Goal: Use online tool/utility: Utilize a website feature to perform a specific function

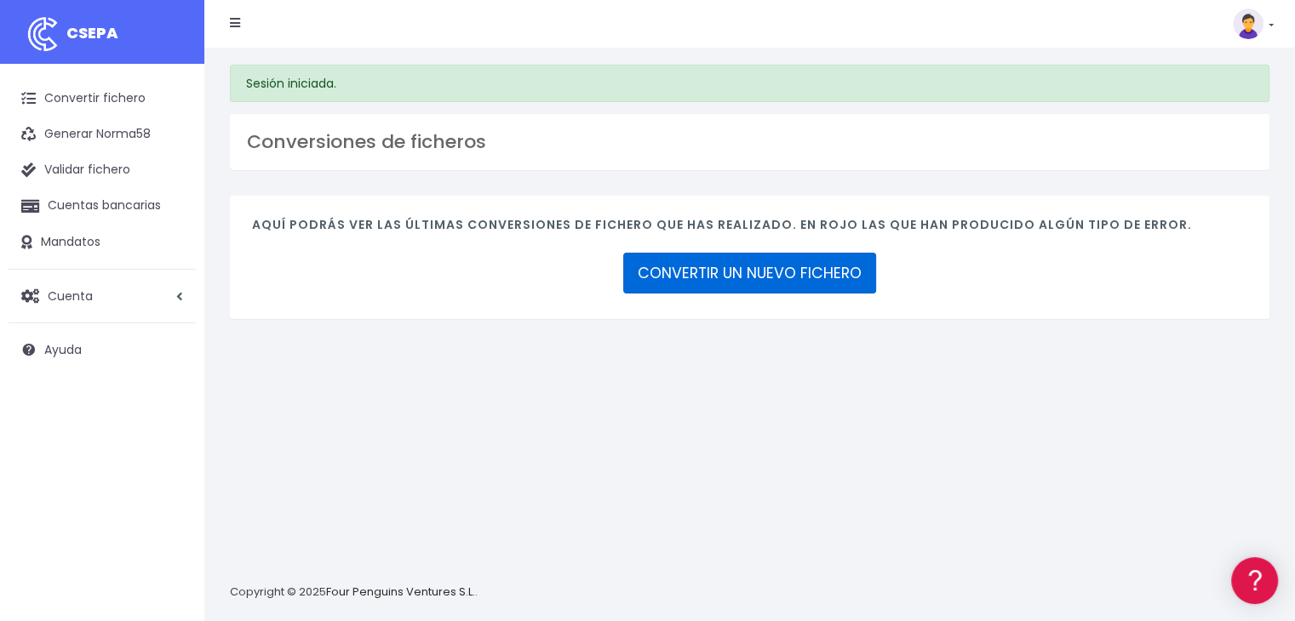
click at [722, 272] on link "CONVERTIR UN NUEVO FICHERO" at bounding box center [749, 273] width 253 height 41
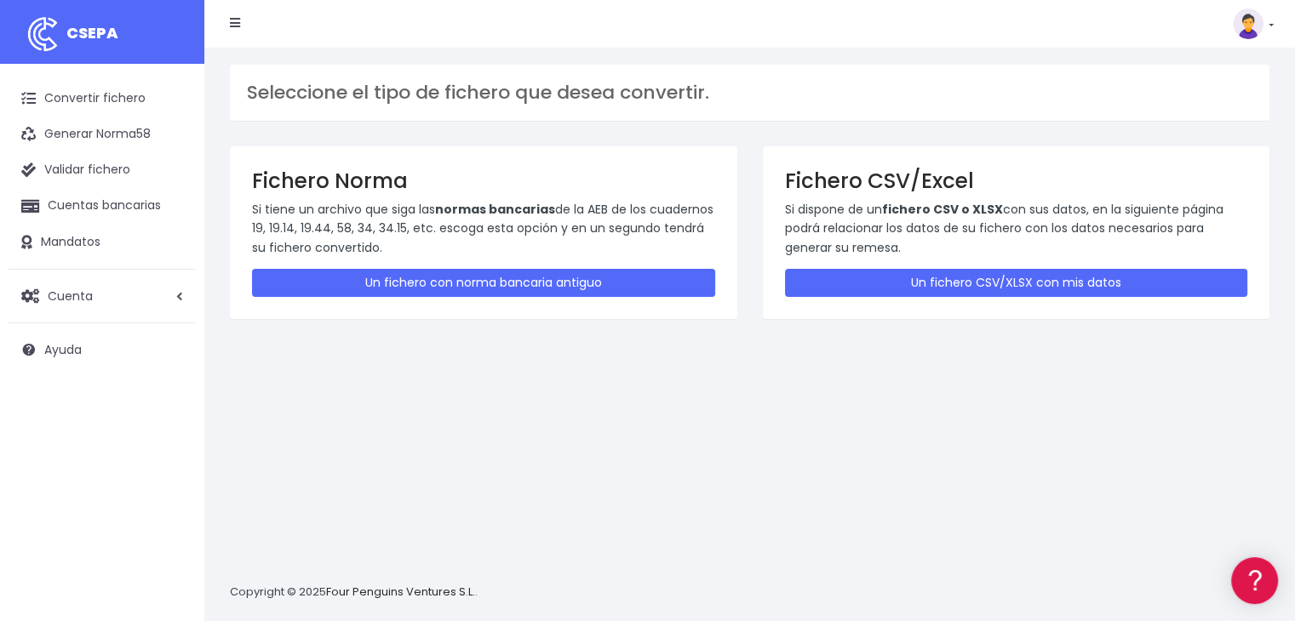
click at [958, 301] on div "Fichero CSV/Excel Si dispone de un fichero CSV o XLSX con sus datos, en la sigu…" at bounding box center [1016, 232] width 507 height 173
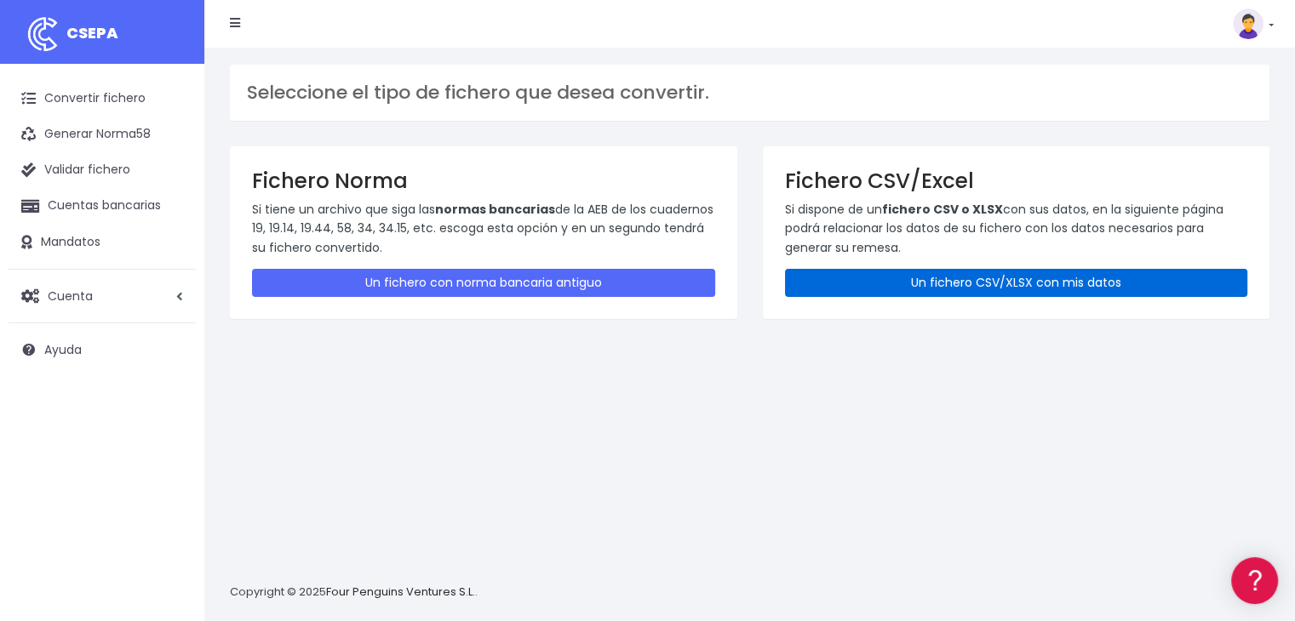
click at [963, 280] on link "Un fichero CSV/XLSX con mis datos" at bounding box center [1016, 283] width 463 height 28
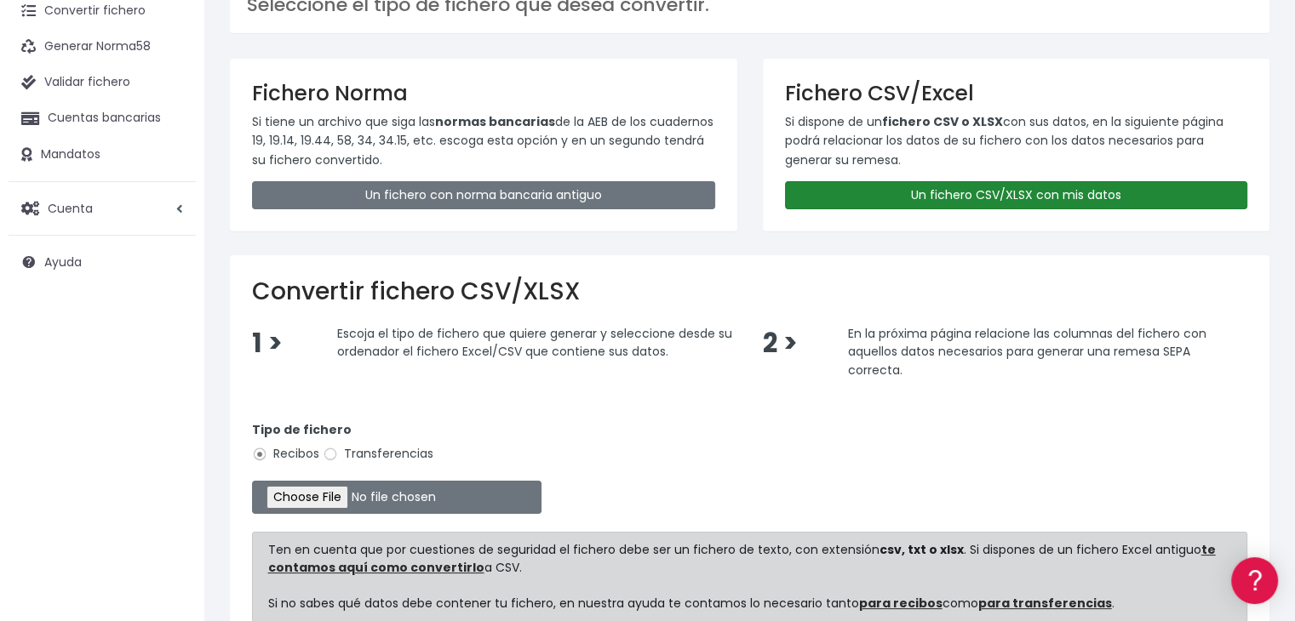
scroll to position [170, 0]
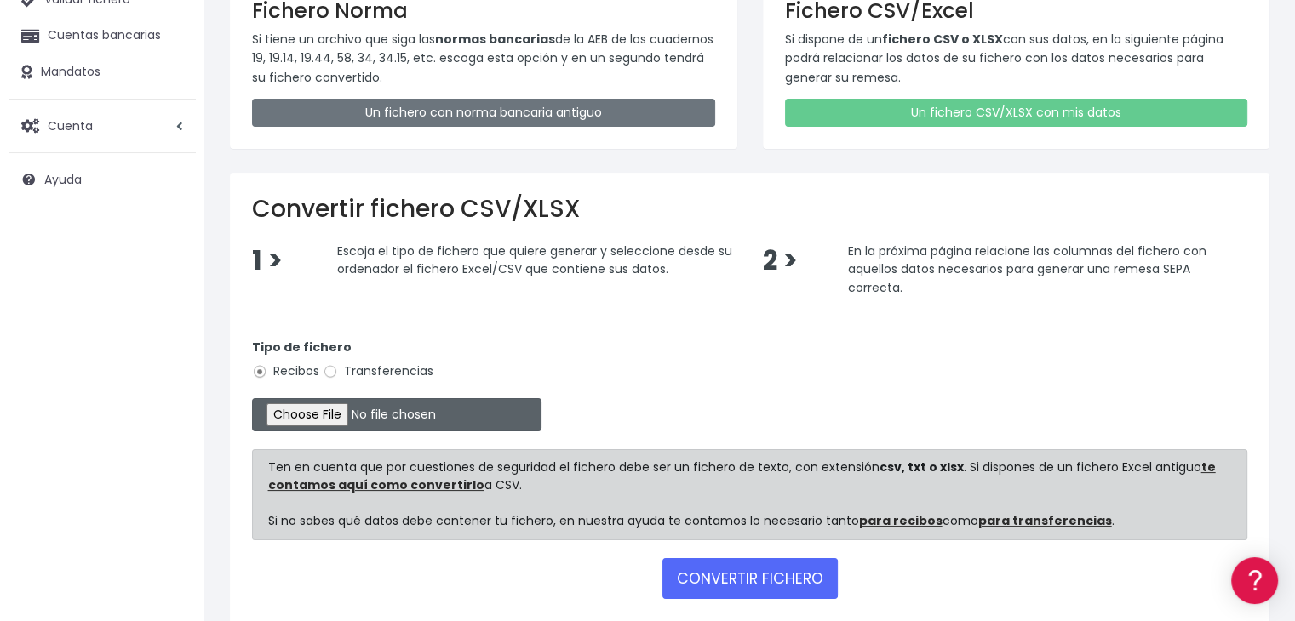
click at [340, 416] on input "file" at bounding box center [396, 414] width 289 height 33
type input "C:\fakepath\Remesa Jocarfe enviado 14-08-25.xlsx"
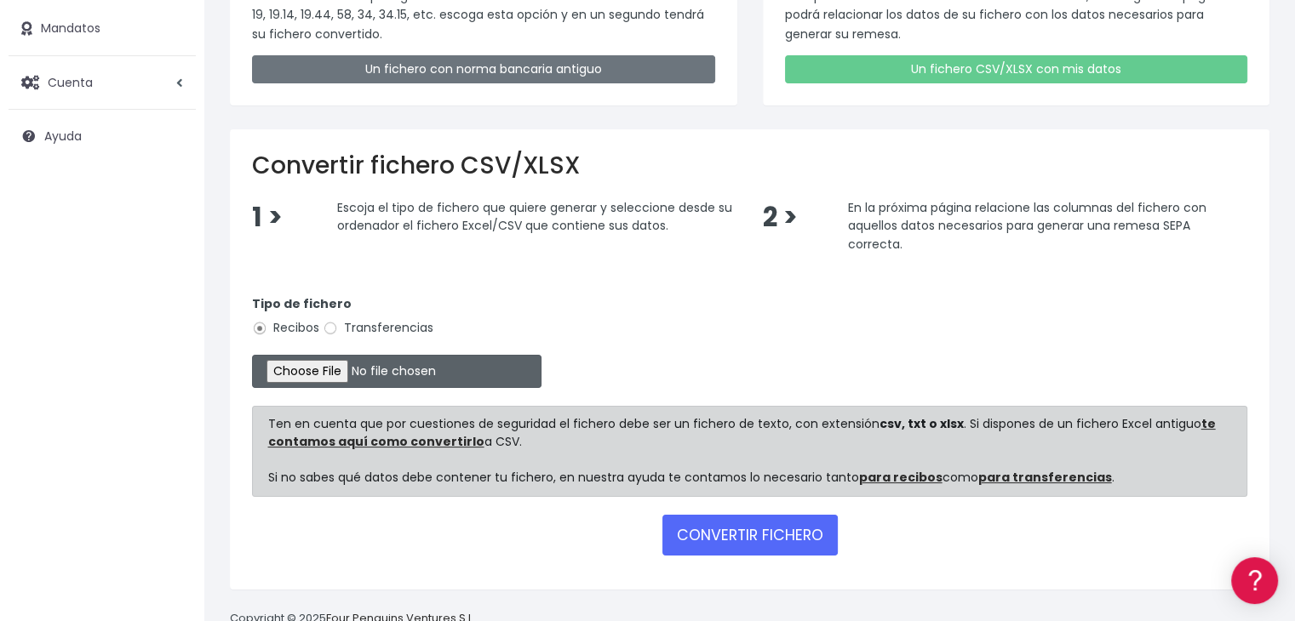
scroll to position [254, 0]
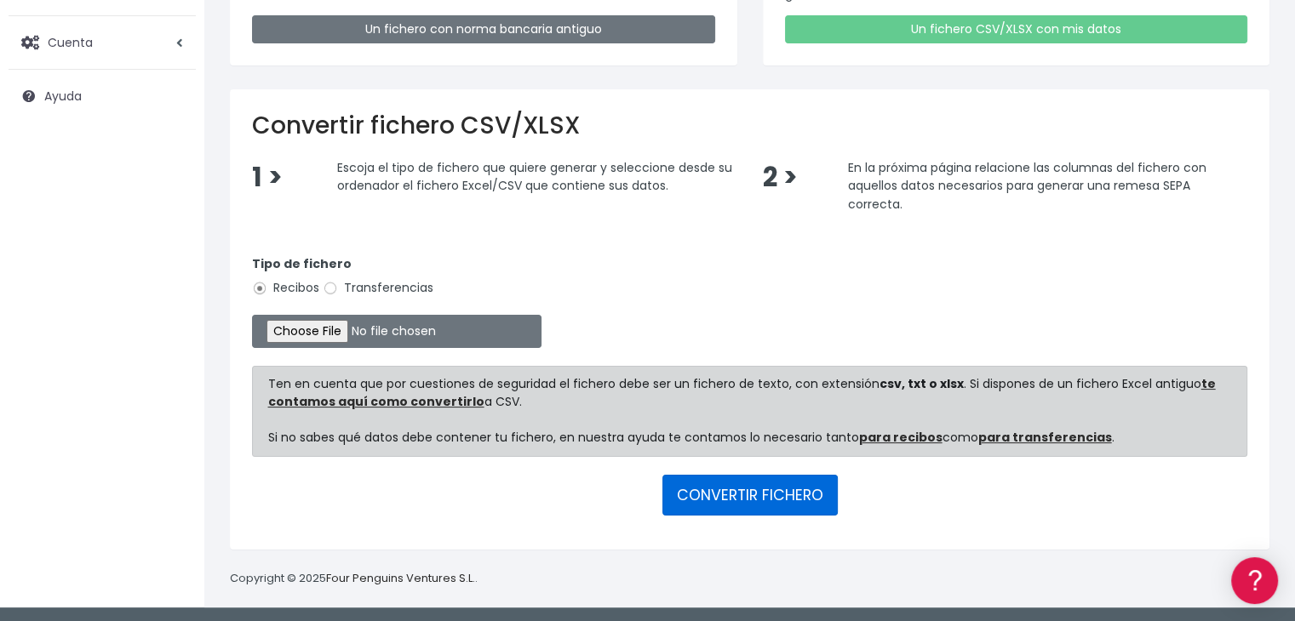
click at [732, 487] on button "CONVERTIR FICHERO" at bounding box center [749, 495] width 175 height 41
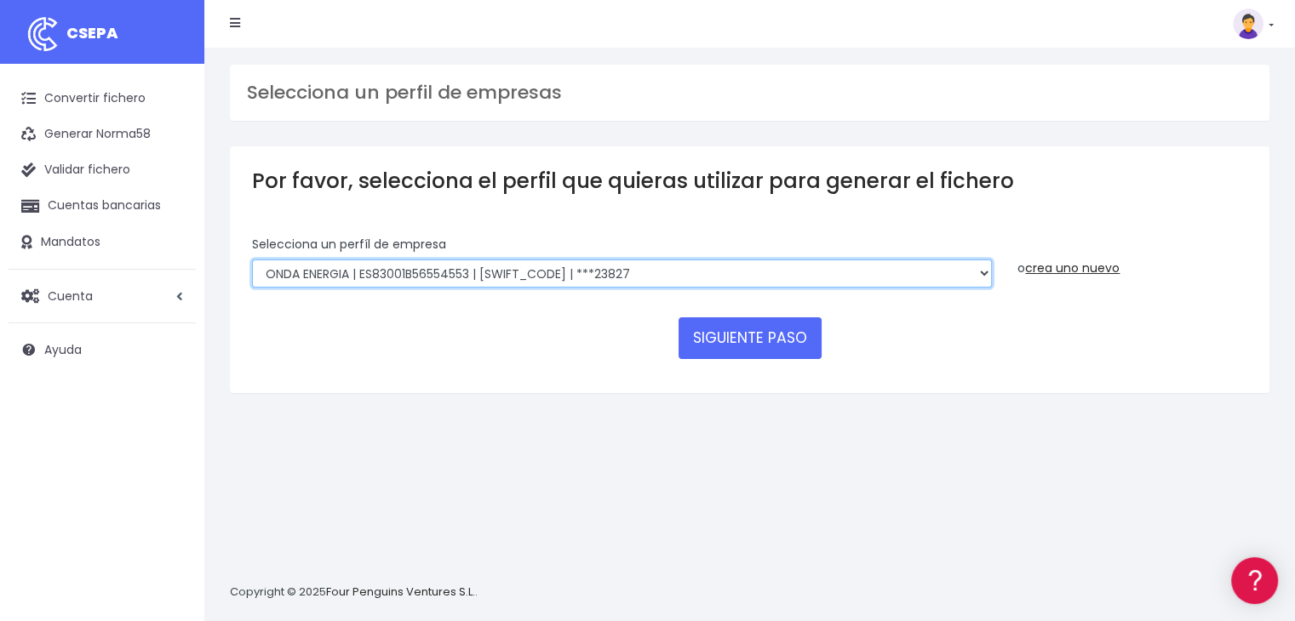
click at [695, 274] on select "ONDA ENERGIA | ES83001B56554553 | CCRIES2AXXX | ***23827 AICAVE | ES18001B19731…" at bounding box center [622, 274] width 740 height 29
click at [844, 279] on select "ONDA ENERGIA | ES83001B56554553 | CCRIES2AXXX | ***23827 AICAVE | ES18001B19731…" at bounding box center [622, 274] width 740 height 29
click at [732, 272] on select "ONDA ENERGIA | ES83001B56554553 | CCRIES2AXXX | ***23827 AICAVE | ES18001B19731…" at bounding box center [622, 274] width 740 height 29
select select "2661"
click at [252, 260] on select "ONDA ENERGIA | ES83001B56554553 | CCRIES2AXXX | ***23827 AICAVE | ES18001B19731…" at bounding box center [622, 274] width 740 height 29
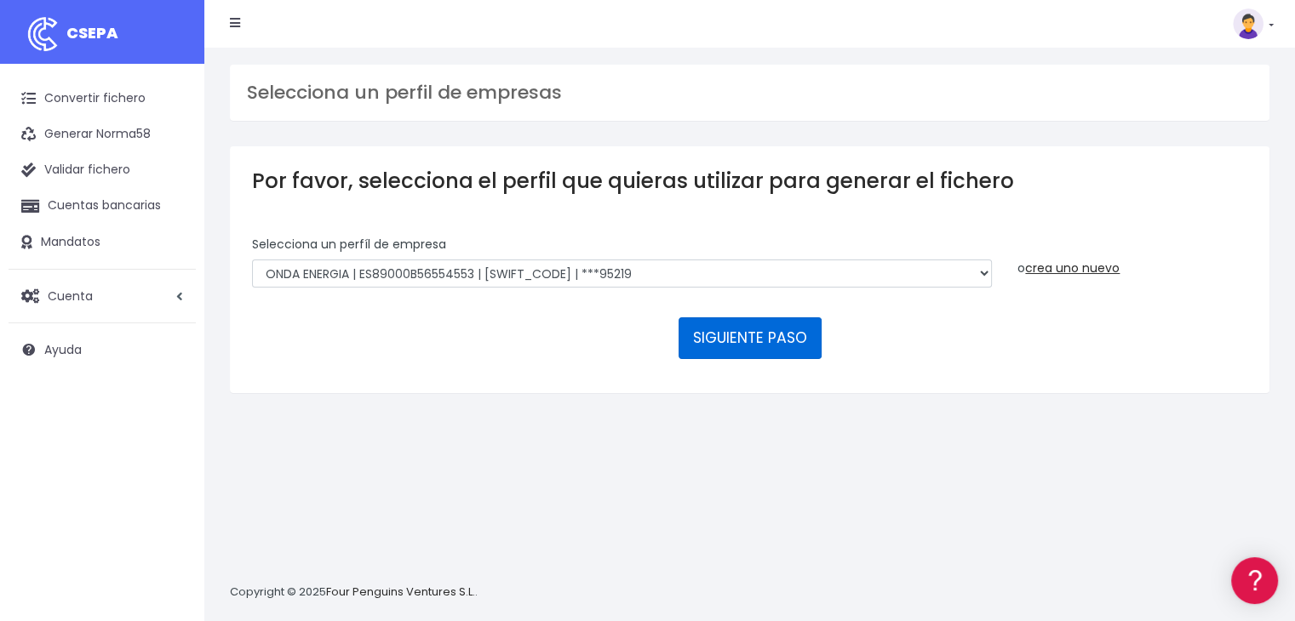
click at [743, 345] on button "SIGUIENTE PASO" at bounding box center [750, 338] width 143 height 41
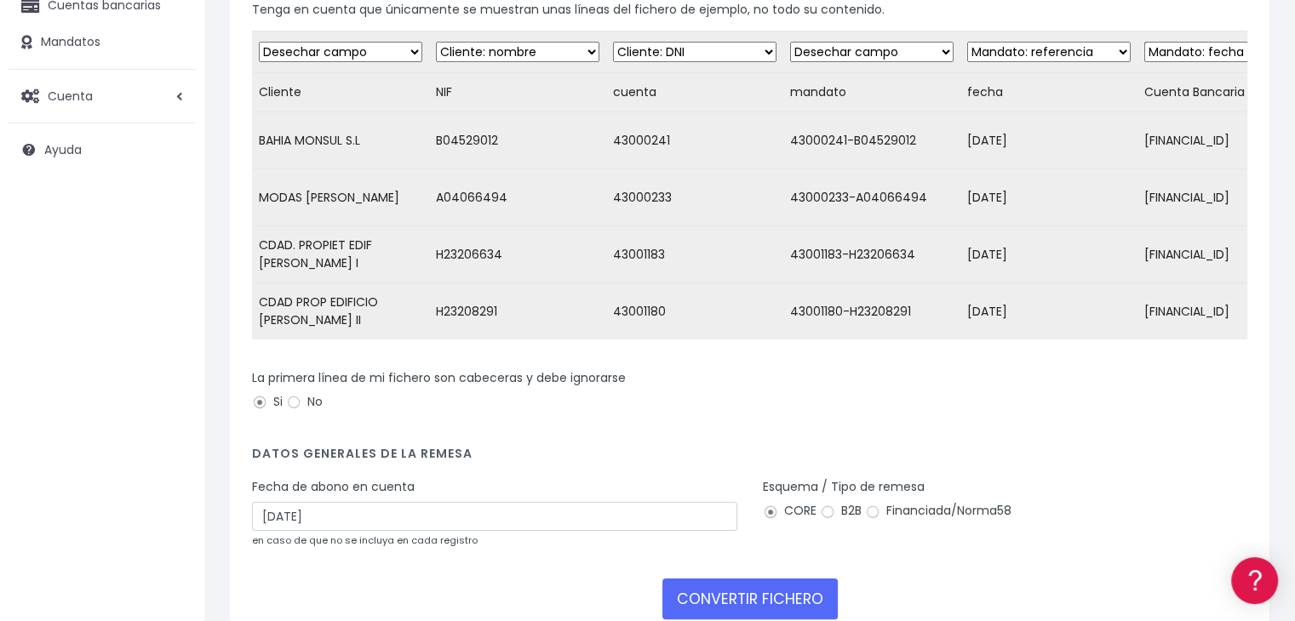
scroll to position [170, 0]
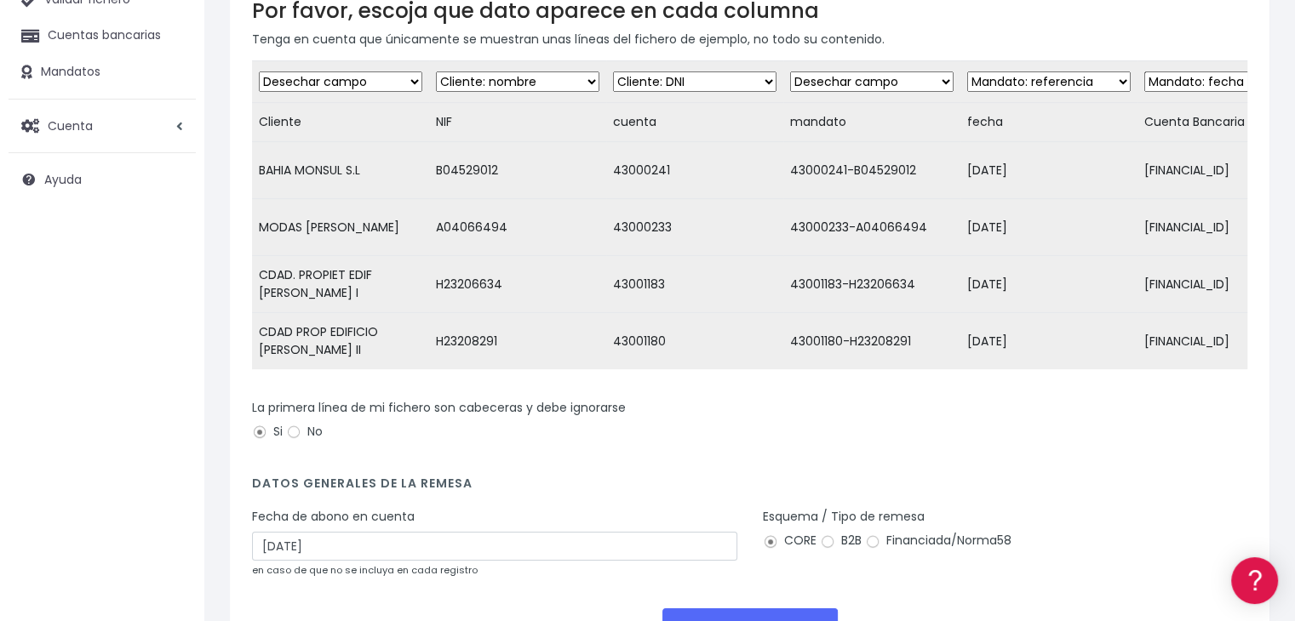
click at [415, 80] on select "Desechar campo Cliente: nombre Cliente: DNI Cliente: Email Cliente: Dirección C…" at bounding box center [340, 82] width 163 height 20
select select "debtor"
click at [259, 72] on select "Desechar campo Cliente: nombre Cliente: DNI Cliente: Email Cliente: Dirección C…" at bounding box center [340, 82] width 163 height 20
click at [590, 84] on select "Desechar campo Cliente: nombre Cliente: DNI Cliente: Email Cliente: Dirección C…" at bounding box center [517, 82] width 163 height 20
select select "taxid"
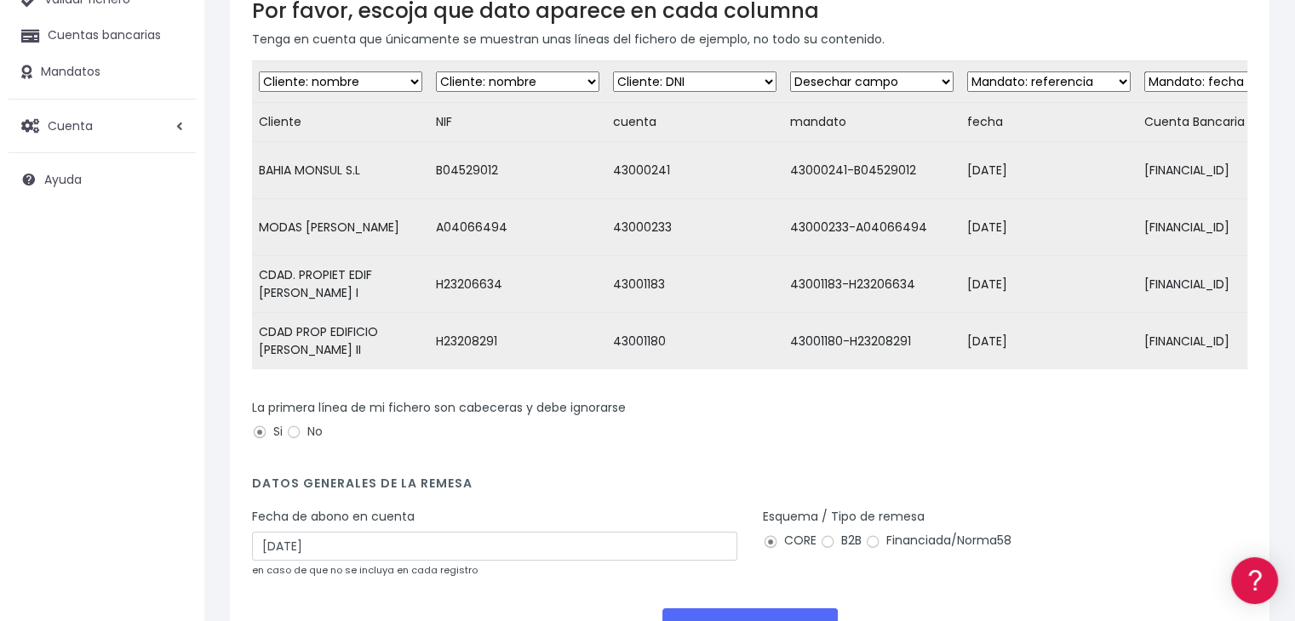
click at [436, 72] on select "Desechar campo Cliente: nombre Cliente: DNI Cliente: Email Cliente: Dirección C…" at bounding box center [517, 82] width 163 height 20
click at [746, 79] on select "Desechar campo Cliente: nombre Cliente: DNI Cliente: Email Cliente: Dirección C…" at bounding box center [694, 82] width 163 height 20
select select "dismiss"
click at [613, 72] on select "Desechar campo Cliente: nombre Cliente: DNI Cliente: Email Cliente: Dirección C…" at bounding box center [694, 82] width 163 height 20
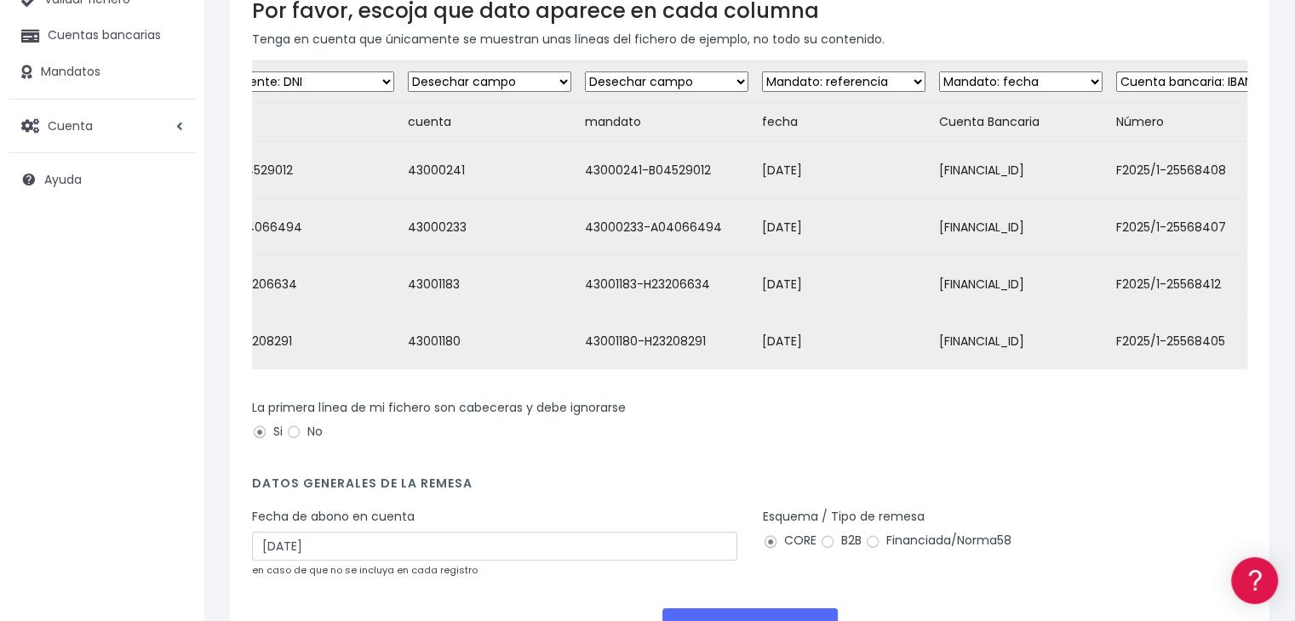
scroll to position [0, 283]
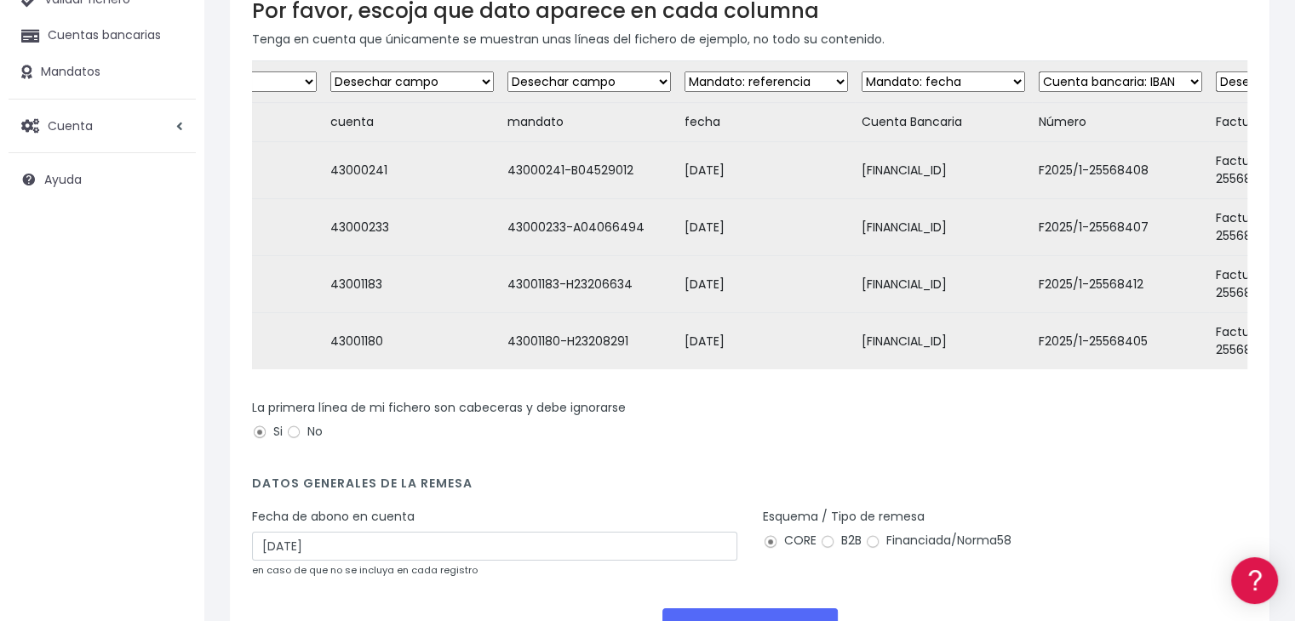
click at [641, 83] on select "Desechar campo Cliente: nombre Cliente: DNI Cliente: Email Cliente: Dirección C…" at bounding box center [588, 82] width 163 height 20
select select "mandate_reference"
click at [507, 72] on select "Desechar campo Cliente: nombre Cliente: DNI Cliente: Email Cliente: Dirección C…" at bounding box center [588, 82] width 163 height 20
click at [812, 76] on select "Desechar campo Cliente: nombre Cliente: DNI Cliente: Email Cliente: Dirección C…" at bounding box center [765, 82] width 163 height 20
select select "mandate_signed_at"
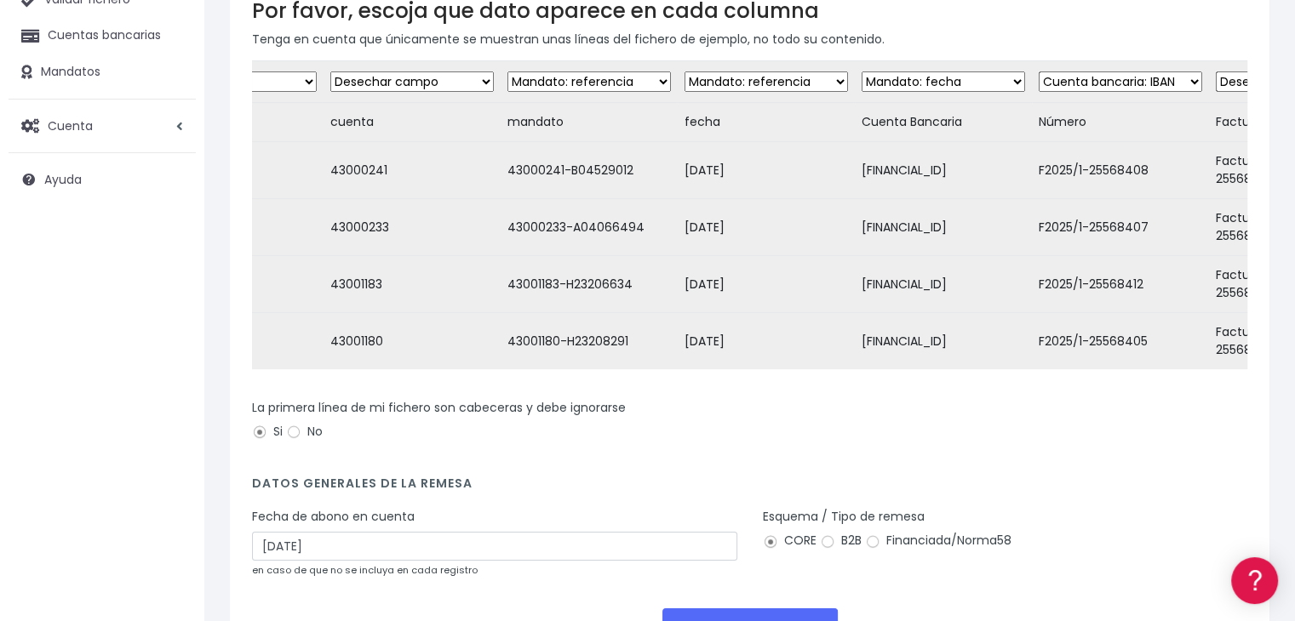
click at [684, 72] on select "Desechar campo Cliente: nombre Cliente: DNI Cliente: Email Cliente: Dirección C…" at bounding box center [765, 82] width 163 height 20
drag, startPoint x: 743, startPoint y: 393, endPoint x: 863, endPoint y: 396, distance: 120.1
click at [863, 396] on form "Desechar campo Cliente: nombre Cliente: DNI Cliente: Email Cliente: Dirección C…" at bounding box center [749, 360] width 995 height 601
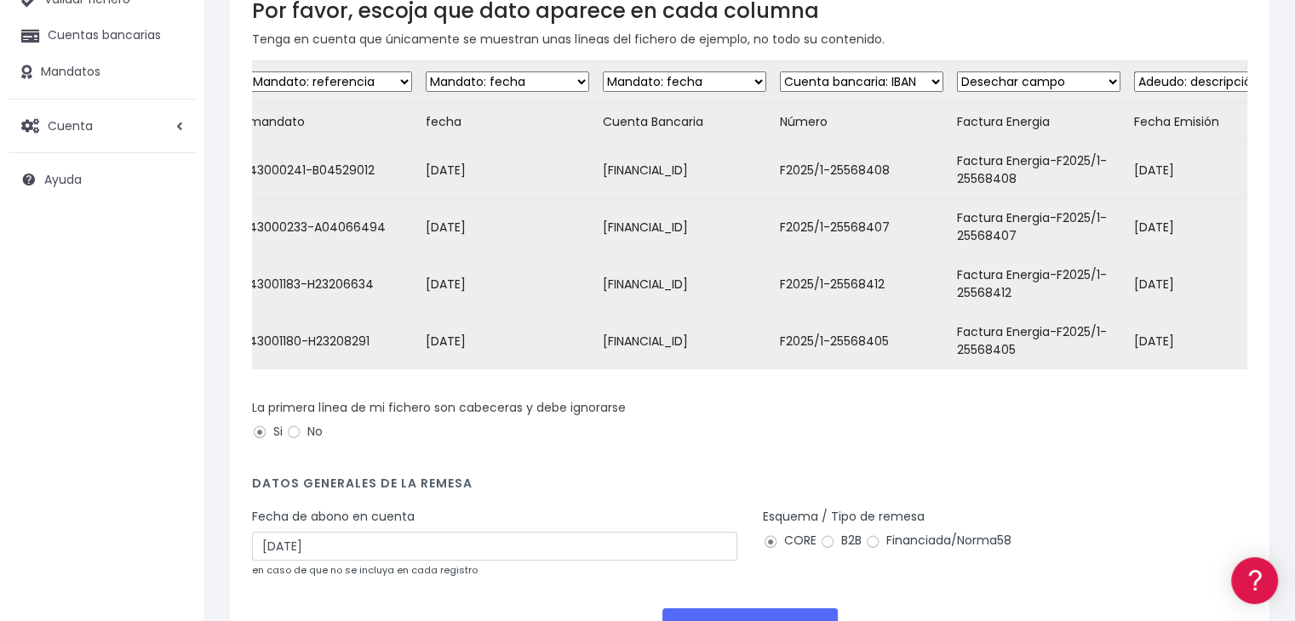
scroll to position [0, 561]
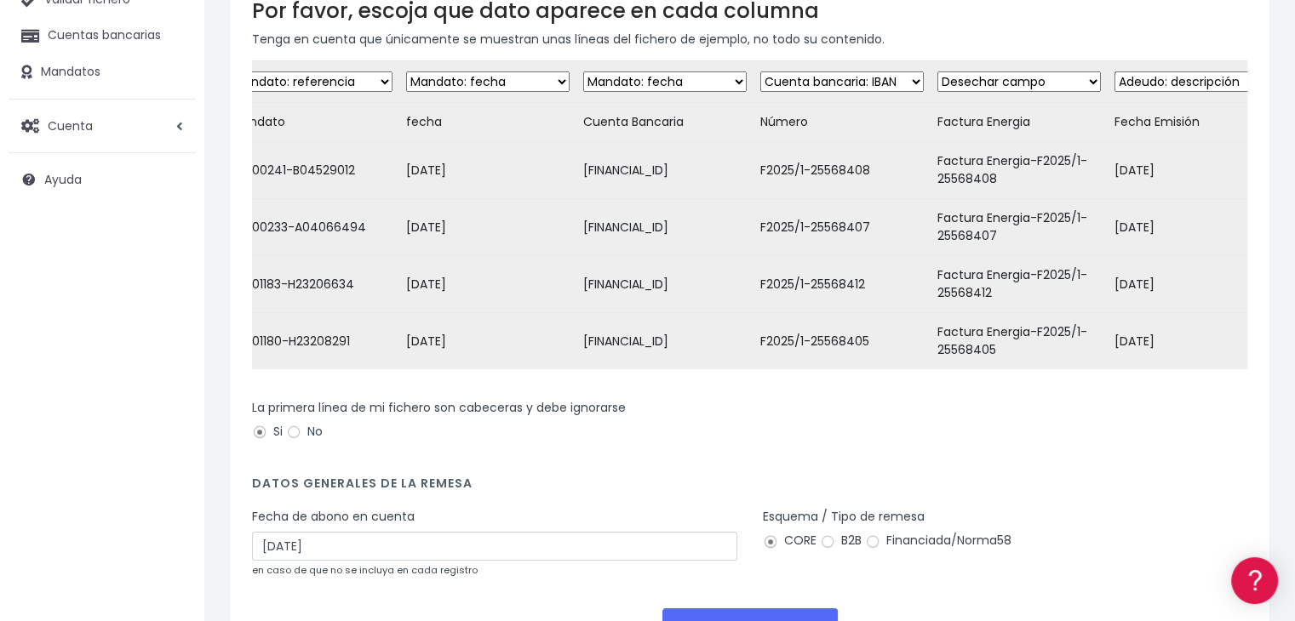
click at [727, 80] on select "Desechar campo Cliente: nombre Cliente: DNI Cliente: Email Cliente: Dirección C…" at bounding box center [664, 82] width 163 height 20
select select "iban"
click at [583, 72] on select "Desechar campo Cliente: nombre Cliente: DNI Cliente: Email Cliente: Dirección C…" at bounding box center [664, 82] width 163 height 20
click at [902, 78] on select "Desechar campo Cliente: nombre Cliente: DNI Cliente: Email Cliente: Dirección C…" at bounding box center [841, 82] width 163 height 20
select select "dismiss"
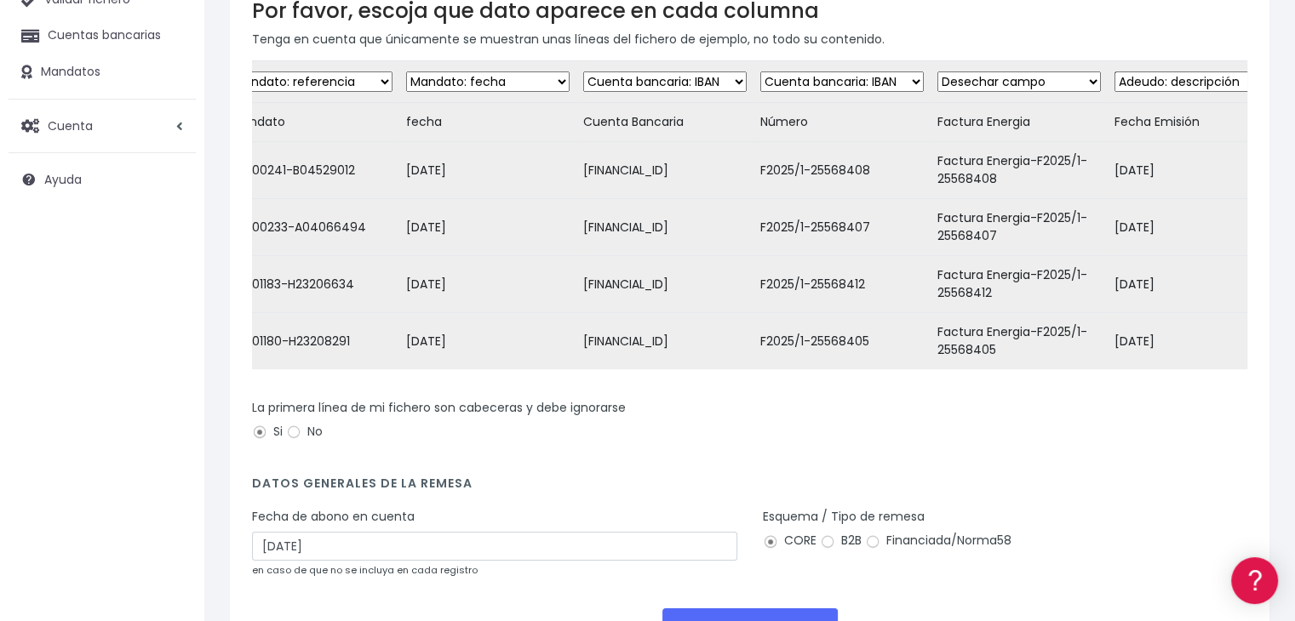
click at [763, 72] on select "Desechar campo Cliente: nombre Cliente: DNI Cliente: Email Cliente: Dirección C…" at bounding box center [841, 82] width 163 height 20
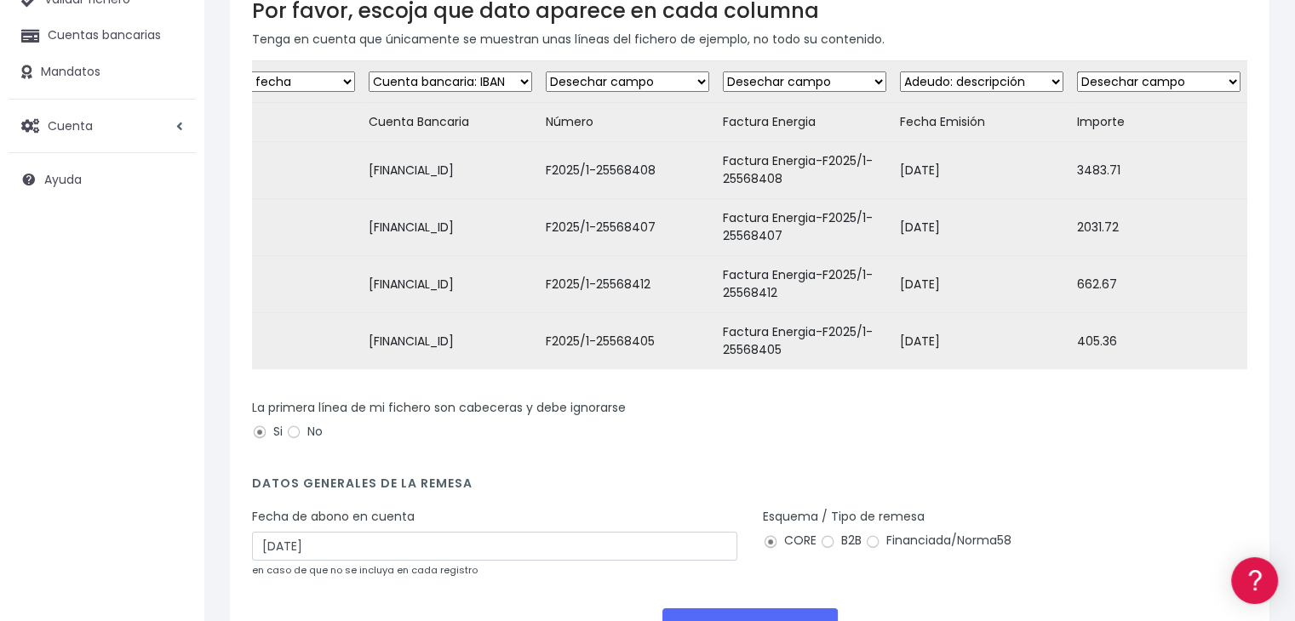
click at [840, 75] on select "Desechar campo Cliente: nombre Cliente: DNI Cliente: Email Cliente: Dirección C…" at bounding box center [804, 82] width 163 height 20
select select "description"
click at [723, 72] on select "Desechar campo Cliente: nombre Cliente: DNI Cliente: Email Cliente: Dirección C…" at bounding box center [804, 82] width 163 height 20
click at [1032, 76] on select "Desechar campo Cliente: nombre Cliente: DNI Cliente: Email Cliente: Dirección C…" at bounding box center [981, 82] width 163 height 20
select select "dismiss"
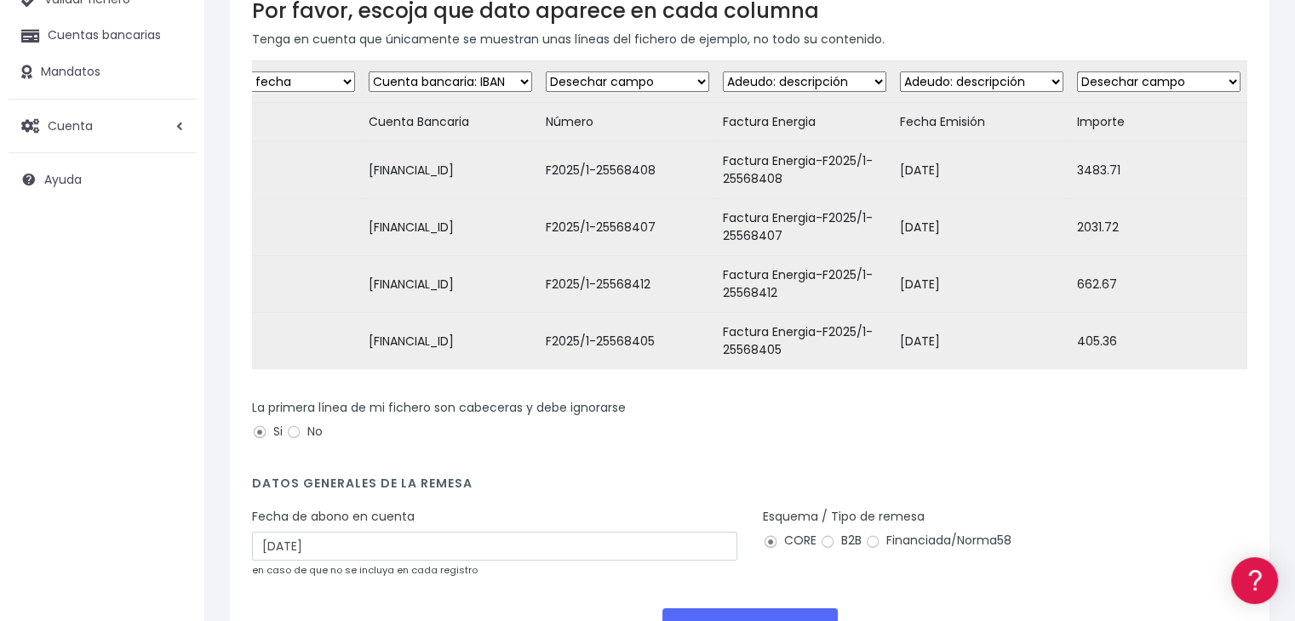
click at [900, 72] on select "Desechar campo Cliente: nombre Cliente: DNI Cliente: Email Cliente: Dirección C…" at bounding box center [981, 82] width 163 height 20
click at [1200, 83] on select "Desechar campo Cliente: nombre Cliente: DNI Cliente: Email Cliente: Dirección C…" at bounding box center [1158, 82] width 163 height 20
select select "amount"
click at [1077, 72] on select "Desechar campo Cliente: nombre Cliente: DNI Cliente: Email Cliente: Dirección C…" at bounding box center [1158, 82] width 163 height 20
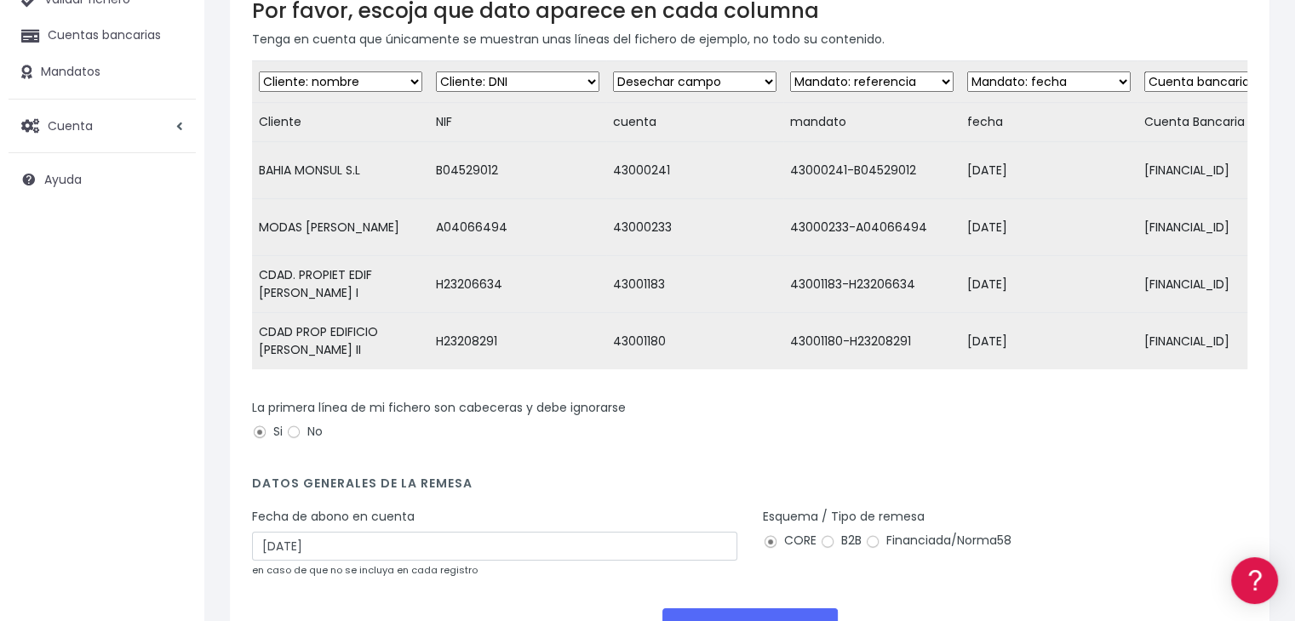
scroll to position [317, 0]
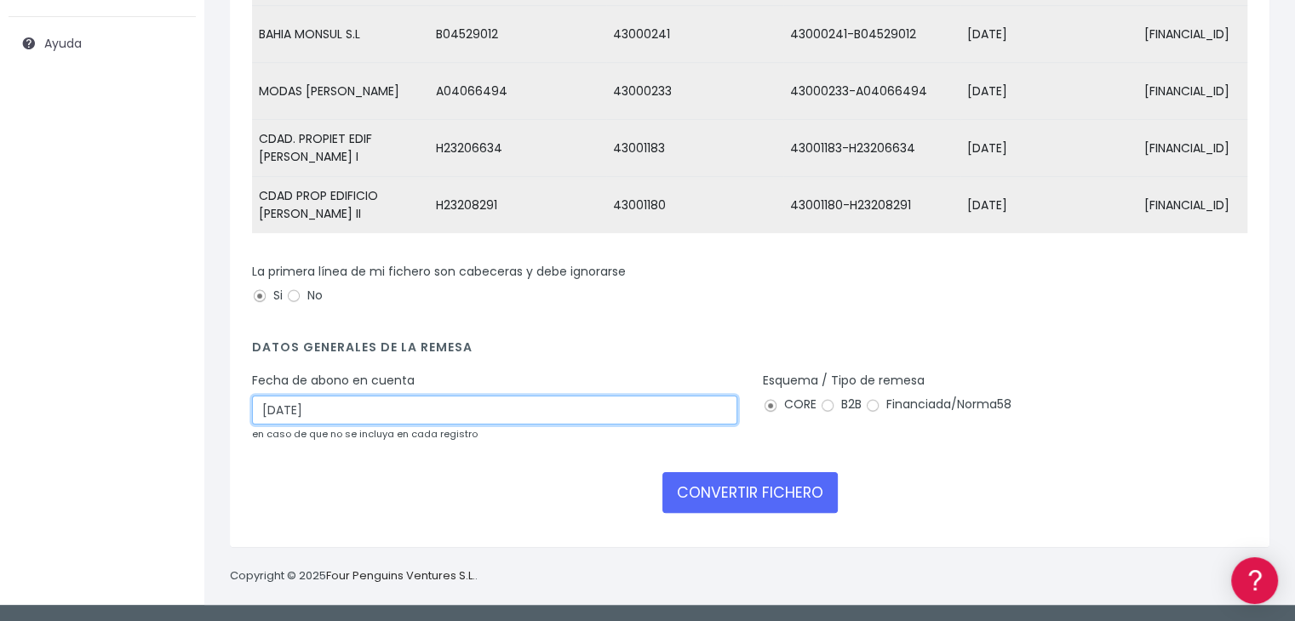
click at [389, 413] on input "22/08/2025" at bounding box center [494, 410] width 485 height 29
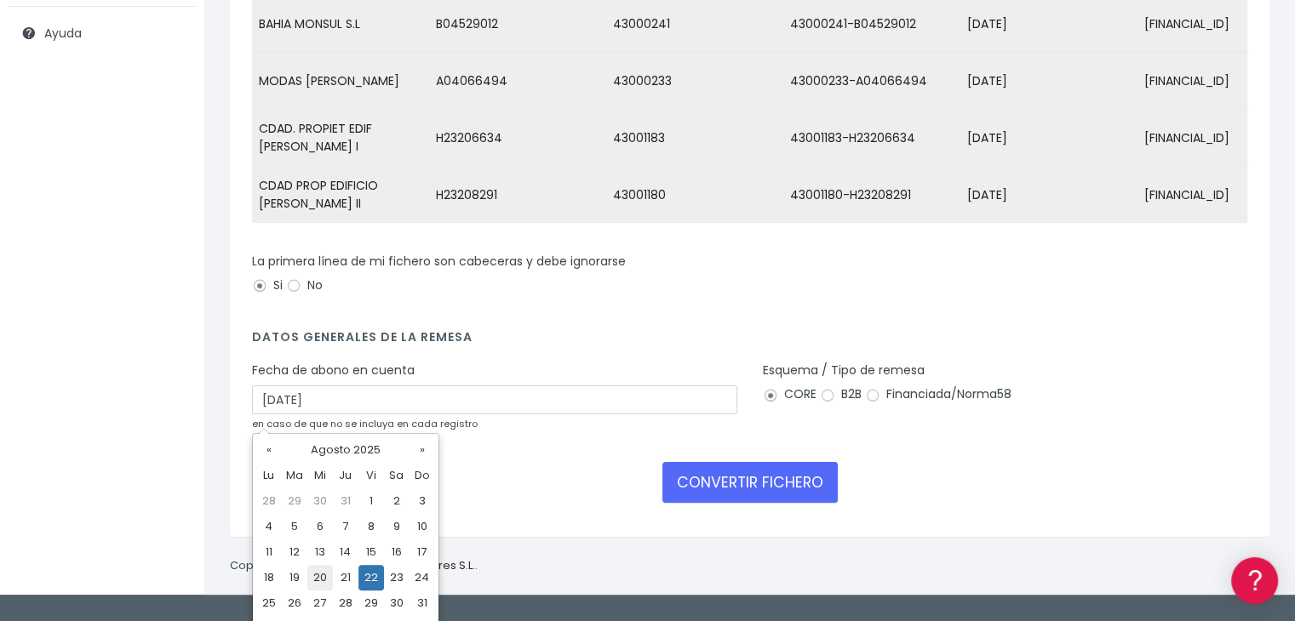
click at [320, 580] on td "20" at bounding box center [320, 578] width 26 height 26
type input "20/08/2025"
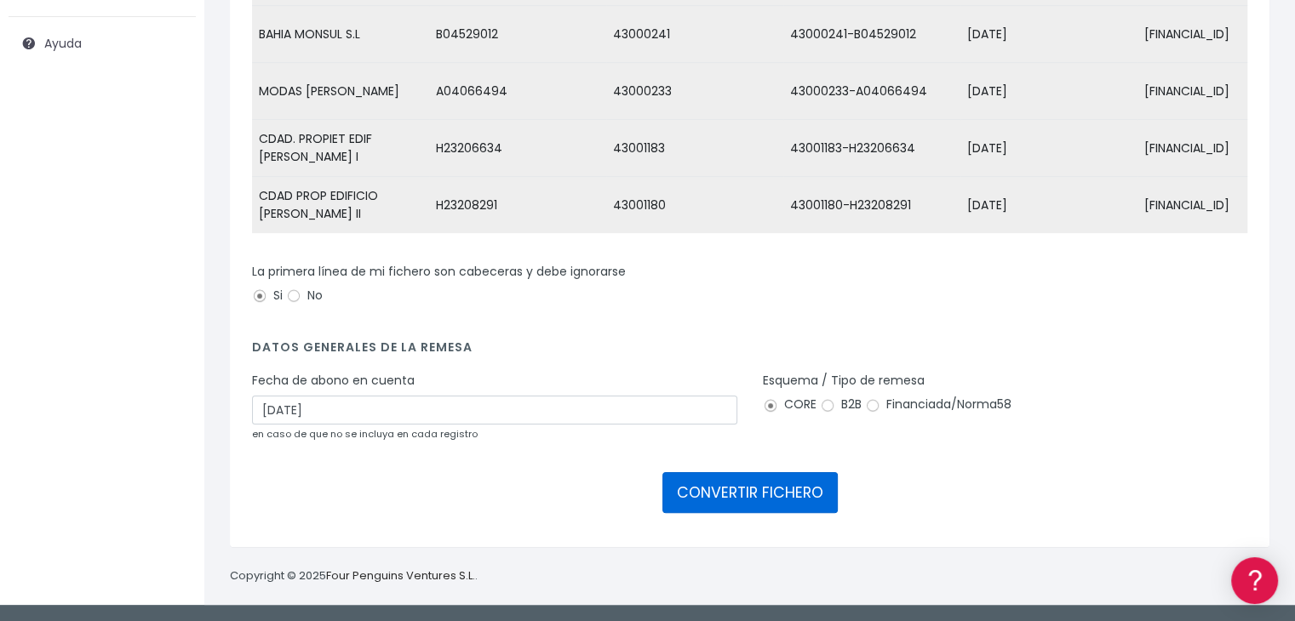
click at [773, 490] on button "CONVERTIR FICHERO" at bounding box center [749, 493] width 175 height 41
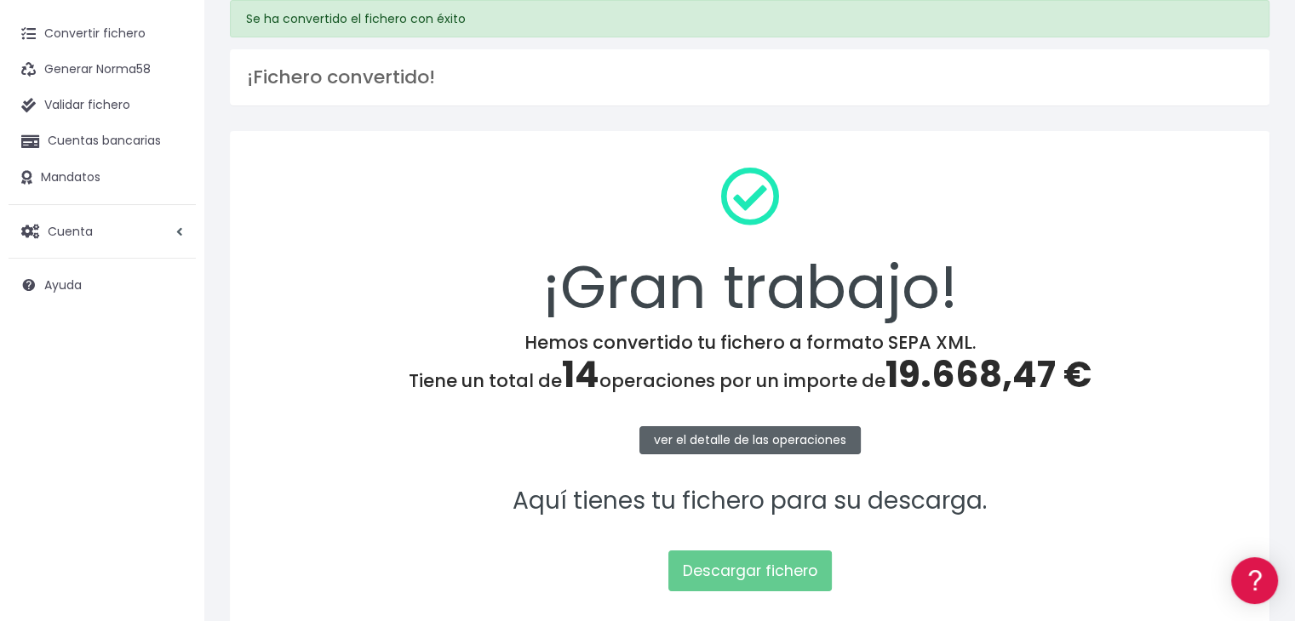
scroll to position [170, 0]
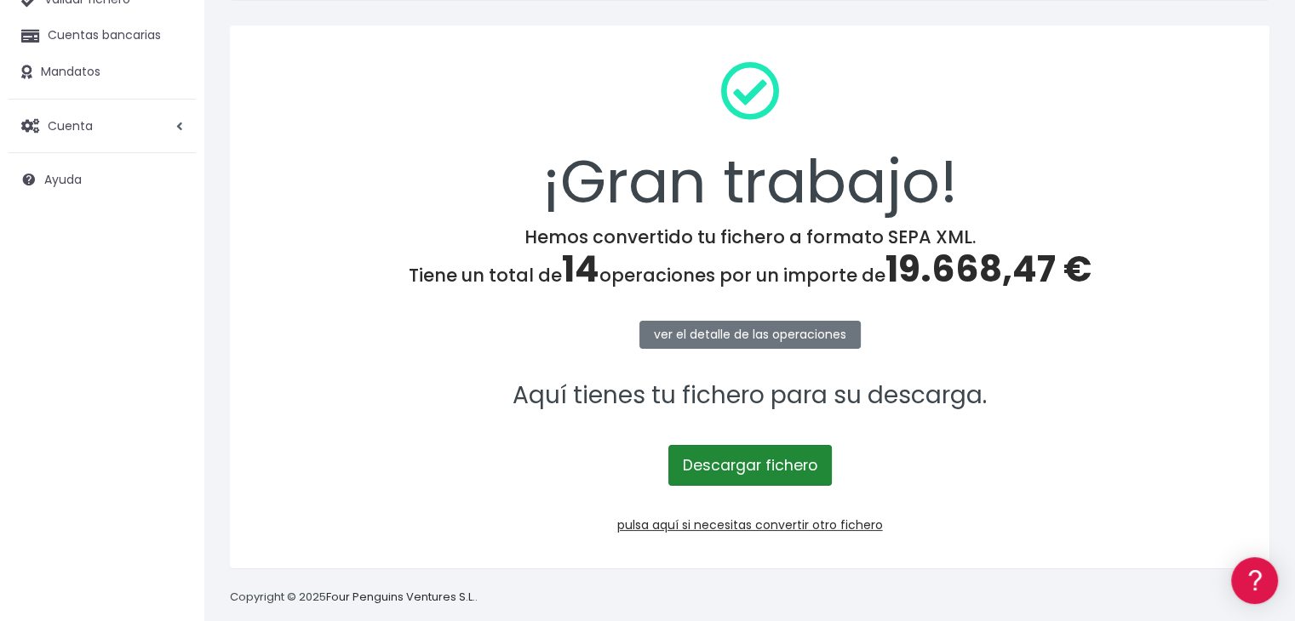
drag, startPoint x: 715, startPoint y: 457, endPoint x: 724, endPoint y: 456, distance: 8.6
click at [715, 457] on link "Descargar fichero" at bounding box center [749, 465] width 163 height 41
